Goal: Task Accomplishment & Management: Use online tool/utility

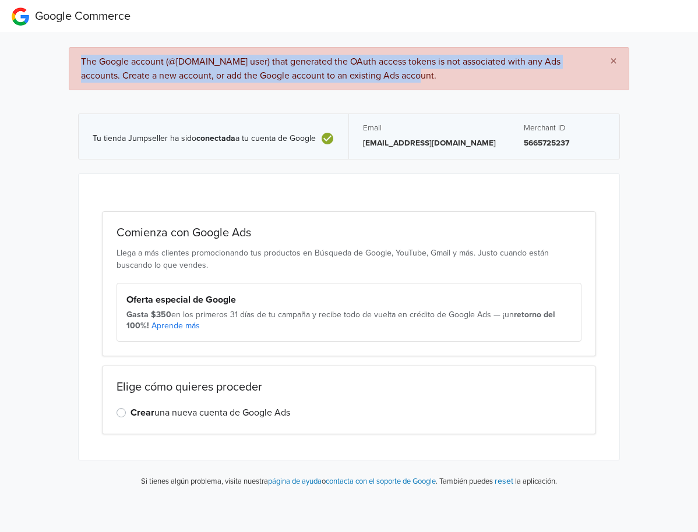
drag, startPoint x: 400, startPoint y: 73, endPoint x: 83, endPoint y: 53, distance: 317.9
click at [83, 53] on div "× The Google account (@[DOMAIN_NAME] user) that generated the OAuth access toke…" at bounding box center [349, 68] width 560 height 43
copy span "The Google account (@[DOMAIN_NAME] user) that generated the OAuth access tokens…"
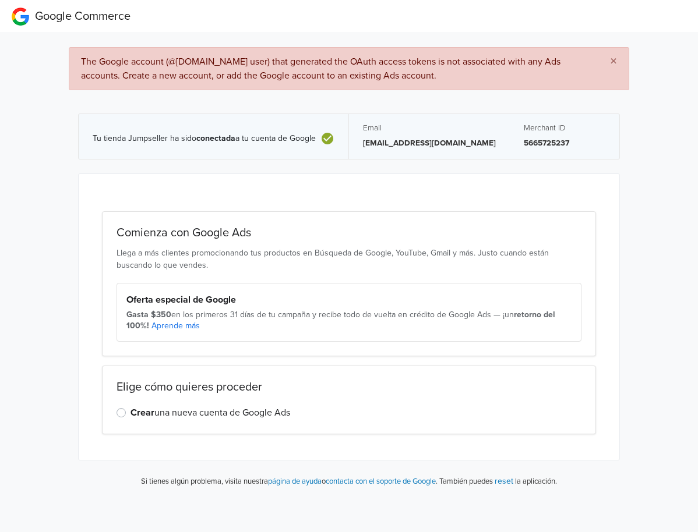
click at [127, 413] on div "Crear una nueva cuenta de Google Ads" at bounding box center [348, 413] width 465 height 14
click at [130, 412] on label "Crear una nueva cuenta de Google Ads" at bounding box center [210, 413] width 160 height 14
click at [0, 0] on input "Crear una nueva cuenta de Google Ads" at bounding box center [0, 0] width 0 height 0
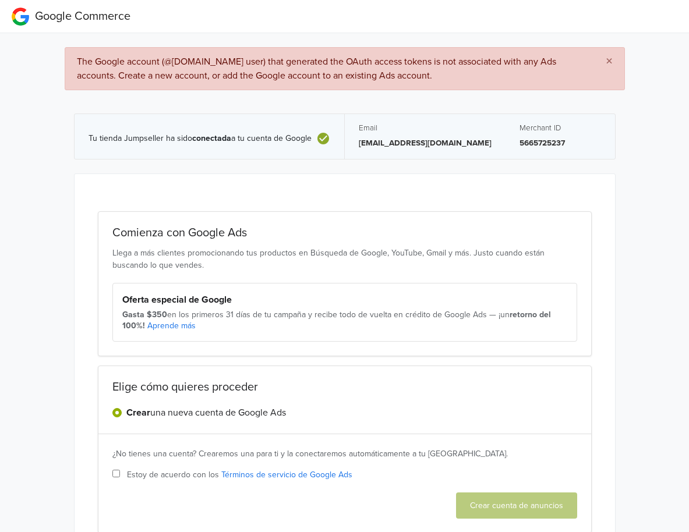
scroll to position [64, 0]
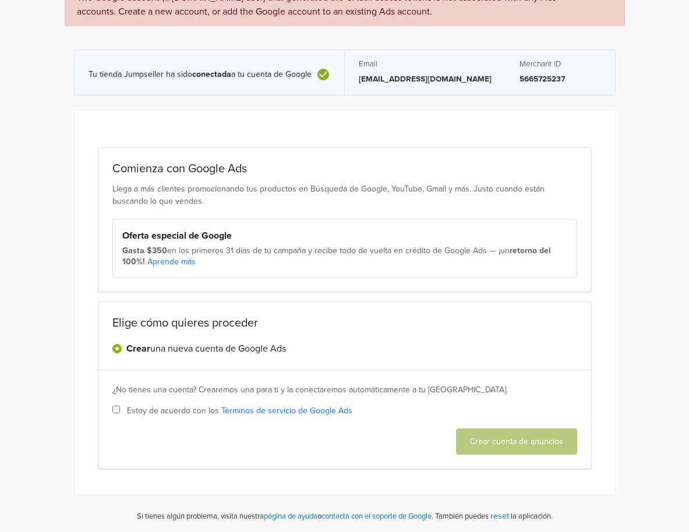
click at [153, 408] on span "Estoy de acuerdo con los Términos de servicio de Google Ads" at bounding box center [239, 411] width 225 height 12
click at [120, 408] on input "Estoy de acuerdo con los Términos de servicio de Google Ads" at bounding box center [116, 410] width 8 height 8
checkbox input "true"
click at [500, 437] on button "Crear cuenta de anuncios" at bounding box center [516, 442] width 121 height 26
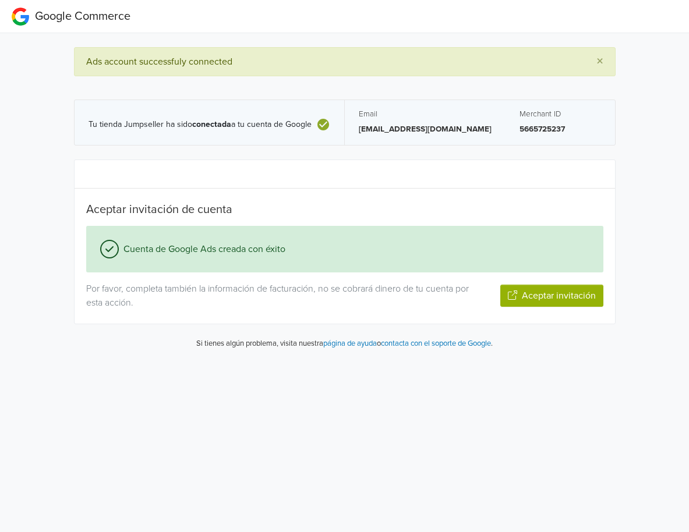
scroll to position [0, 0]
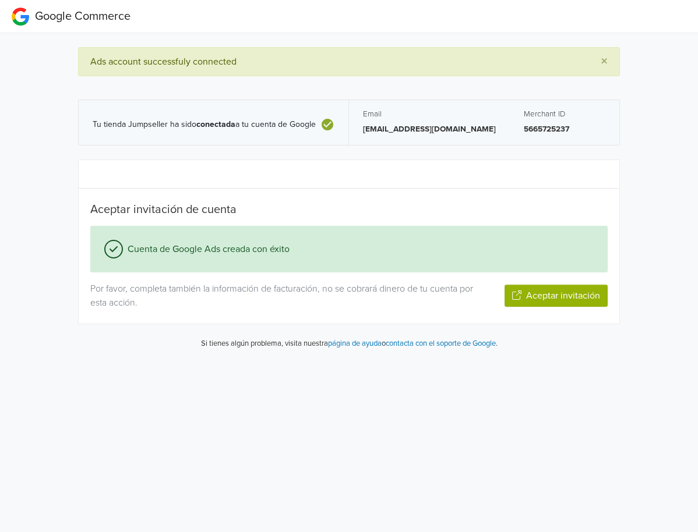
click at [500, 299] on button "Aceptar invitación" at bounding box center [555, 296] width 103 height 22
click at [500, 295] on button "Siguiente paso" at bounding box center [570, 296] width 76 height 22
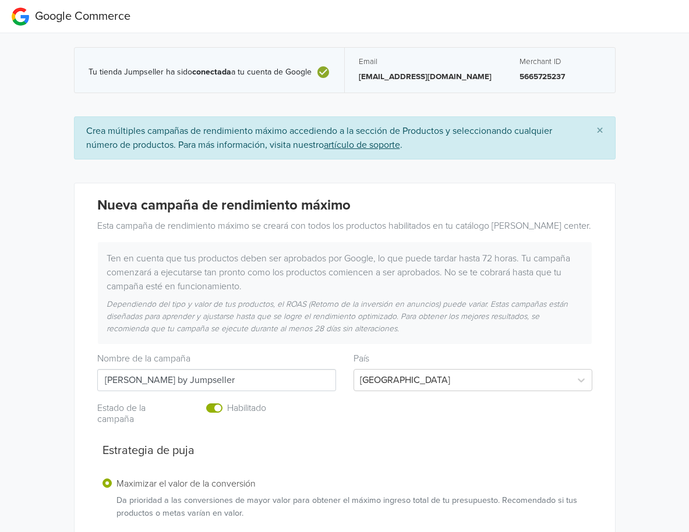
click at [85, 247] on div "Nueva campaña de rendimiento máximo Esta campaña de rendimiento máximo se crear…" at bounding box center [345, 435] width 540 height 505
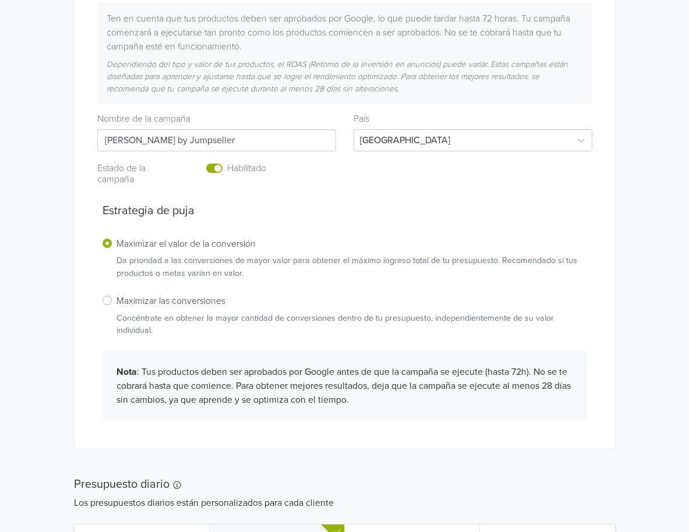
scroll to position [345, 0]
